Goal: Find specific page/section: Find specific page/section

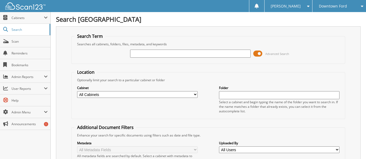
click at [153, 55] on input "text" at bounding box center [190, 54] width 120 height 8
type input "40749"
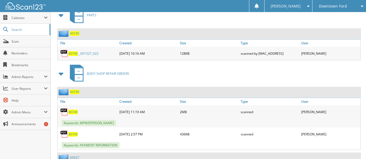
scroll to position [963, 0]
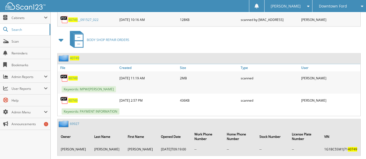
click at [73, 98] on span "40749" at bounding box center [72, 100] width 9 height 5
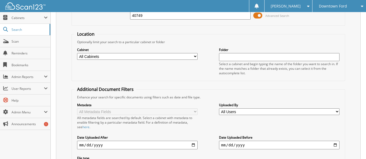
scroll to position [0, 0]
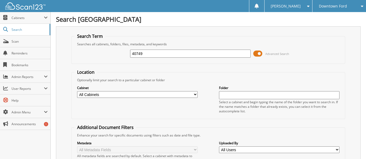
drag, startPoint x: 131, startPoint y: 53, endPoint x: 165, endPoint y: 56, distance: 33.9
click at [165, 56] on input "40749" at bounding box center [190, 54] width 120 height 8
type input "40311"
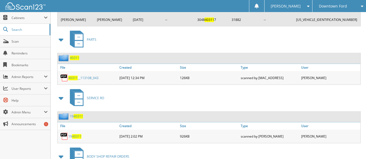
scroll to position [1204, 0]
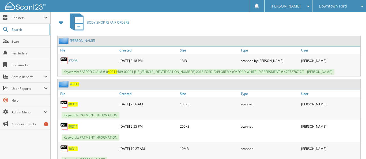
click at [81, 98] on div "40311" at bounding box center [88, 103] width 60 height 11
click at [75, 102] on span "40311" at bounding box center [72, 104] width 9 height 5
click at [75, 124] on span "40311" at bounding box center [72, 126] width 9 height 5
click at [74, 146] on span "40311" at bounding box center [72, 148] width 9 height 5
click at [12, 39] on span "Scan" at bounding box center [30, 41] width 36 height 5
